Goal: Task Accomplishment & Management: Manage account settings

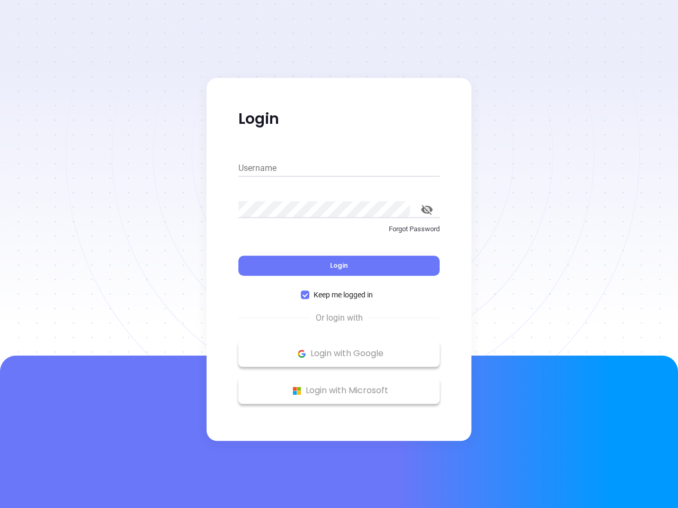
click at [339, 254] on div "Login" at bounding box center [338, 259] width 201 height 33
click at [339, 168] on input "Username" at bounding box center [338, 168] width 201 height 17
click at [427, 210] on icon "toggle password visibility" at bounding box center [427, 210] width 12 height 10
click at [339, 266] on span "Login" at bounding box center [339, 265] width 18 height 9
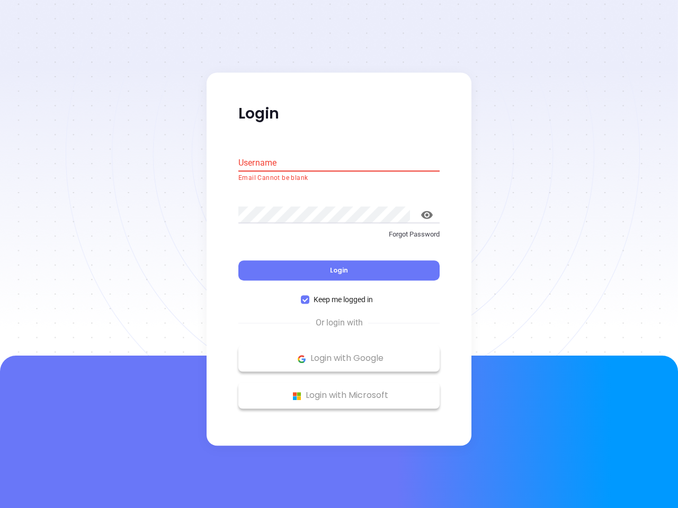
click at [339, 295] on span "Keep me logged in" at bounding box center [343, 300] width 68 height 12
click at [309, 296] on input "Keep me logged in" at bounding box center [305, 300] width 8 height 8
checkbox input "false"
click at [339, 354] on p "Login with Google" at bounding box center [339, 359] width 191 height 16
click at [339, 391] on p "Login with Microsoft" at bounding box center [339, 396] width 191 height 16
